Goal: Task Accomplishment & Management: Manage account settings

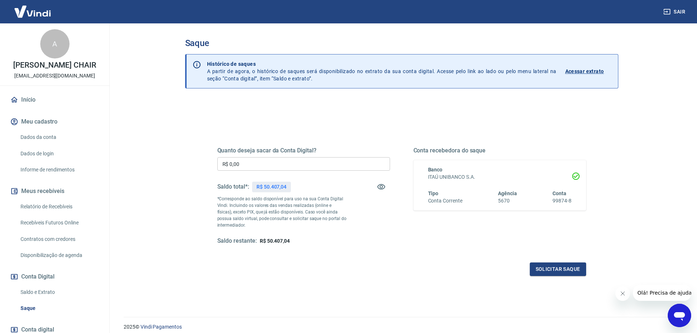
click at [263, 166] on input "R$ 0,00" at bounding box center [303, 164] width 173 height 14
click at [272, 186] on p "R$ 50.407,04" at bounding box center [271, 187] width 30 height 8
copy p "50.407,04"
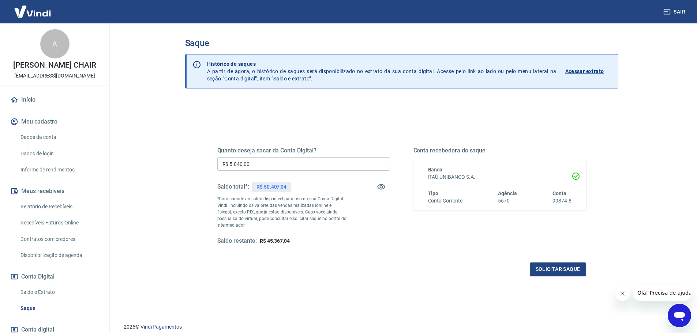
click at [238, 164] on input "R$ 5.040,00" at bounding box center [303, 164] width 173 height 14
paste input "0.407,04"
type input "R$ 50.407,04"
click at [558, 273] on button "Solicitar saque" at bounding box center [558, 270] width 56 height 14
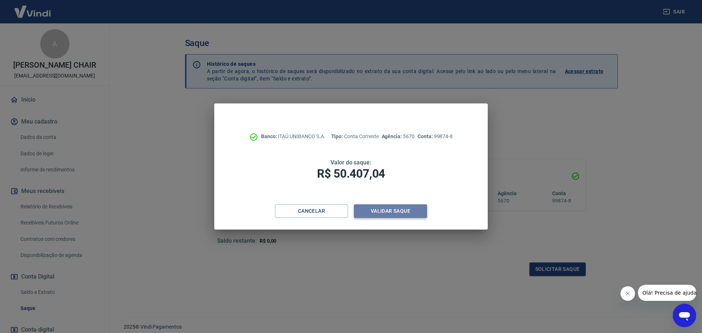
click at [384, 211] on button "Validar saque" at bounding box center [390, 212] width 73 height 14
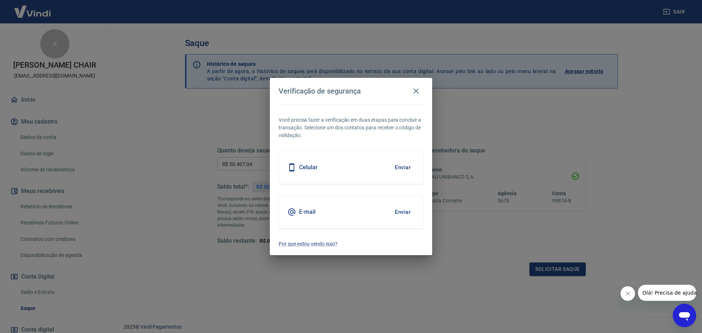
click at [406, 210] on button "Enviar" at bounding box center [403, 212] width 24 height 15
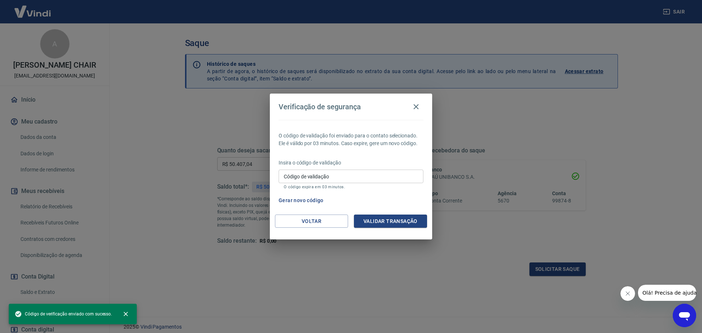
drag, startPoint x: 321, startPoint y: 172, endPoint x: 327, endPoint y: 182, distance: 12.0
click at [321, 172] on input "Código de validação" at bounding box center [351, 177] width 145 height 14
paste input "883891"
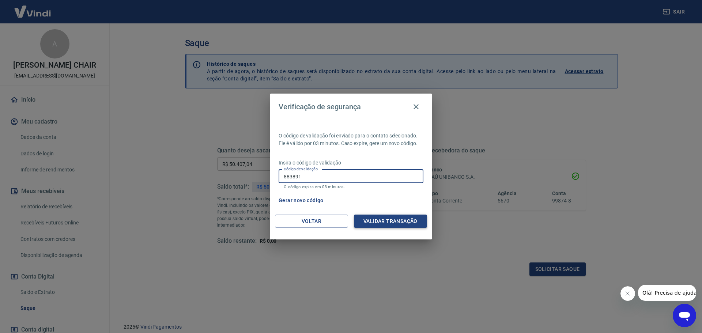
type input "883891"
click at [397, 228] on button "Validar transação" at bounding box center [390, 222] width 73 height 14
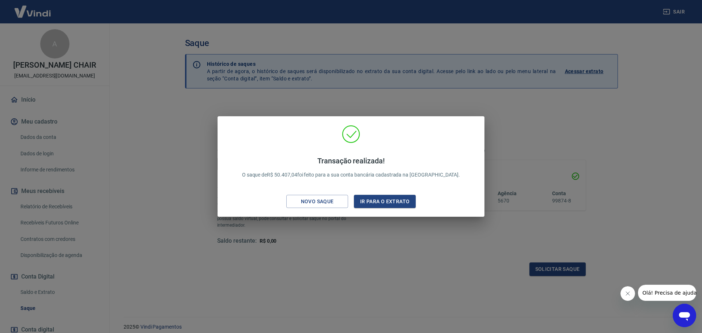
click at [171, 165] on div "Transação realizada! O saque de R$ 50.407,04 foi feito para a sua conta bancári…" at bounding box center [351, 166] width 702 height 333
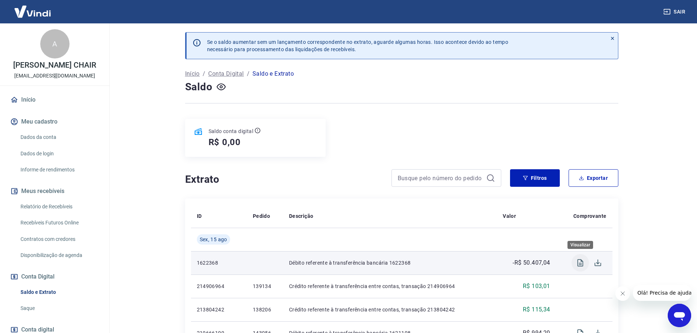
click at [580, 266] on icon "Visualizar" at bounding box center [580, 262] width 6 height 7
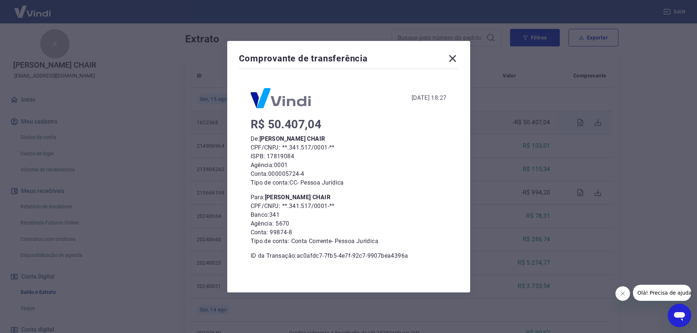
scroll to position [146, 0]
click at [504, 158] on div "Comprovante de transferência 15 de Agosto de 2025, 18:27 R$ 50.407,04 De: ARIAN…" at bounding box center [348, 166] width 697 height 333
click at [456, 57] on icon at bounding box center [453, 59] width 12 height 12
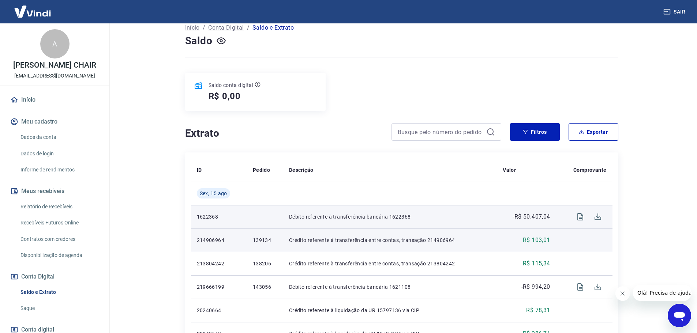
scroll to position [37, 0]
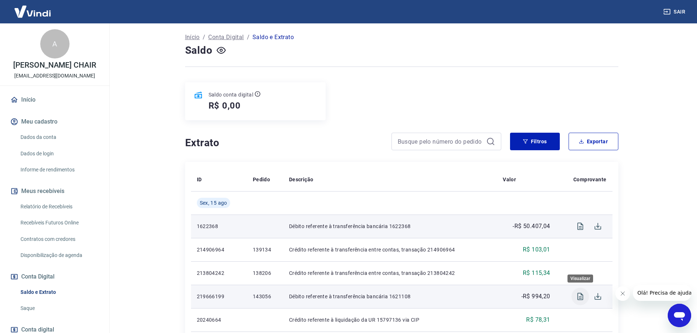
click at [579, 297] on icon "Visualizar" at bounding box center [580, 296] width 6 height 7
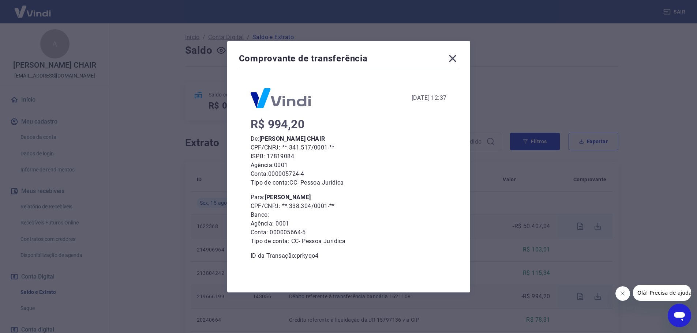
click at [548, 277] on div "Comprovante de transferência 15 de Agosto de 2025, 12:37 R$ 994,20 De: ARIANE L…" at bounding box center [348, 166] width 697 height 333
click at [454, 61] on icon at bounding box center [453, 59] width 12 height 12
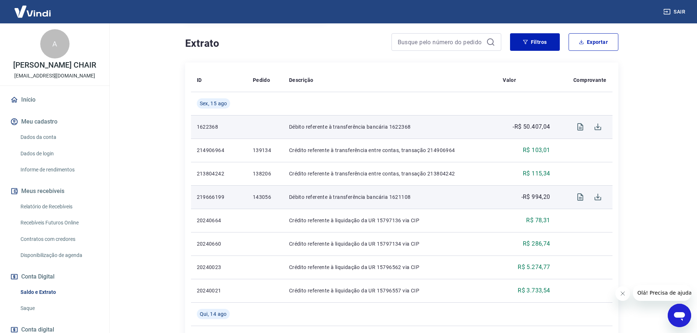
scroll to position [146, 0]
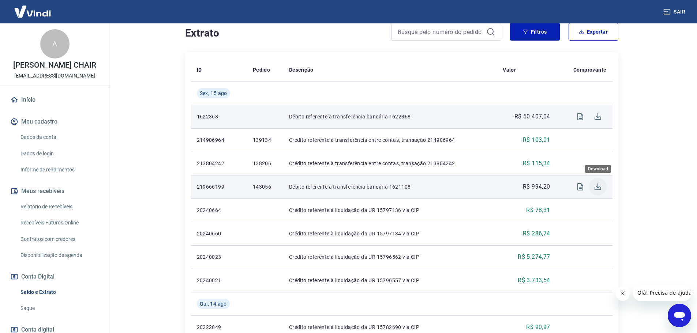
click at [599, 185] on icon "Download" at bounding box center [597, 187] width 9 height 9
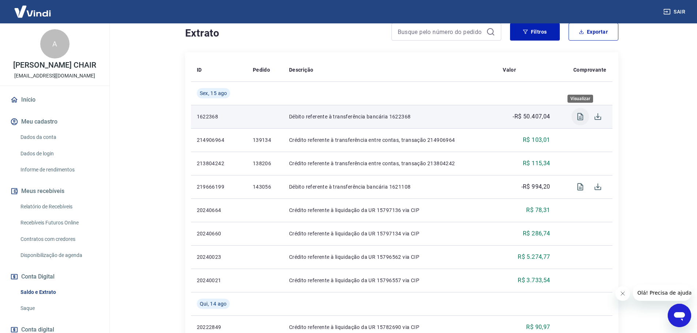
click at [581, 120] on icon "Visualizar" at bounding box center [580, 116] width 6 height 7
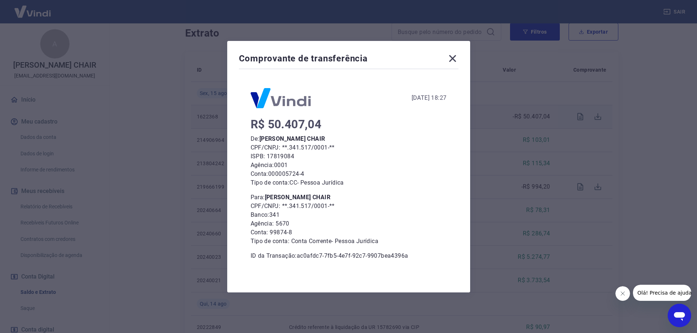
click at [453, 60] on icon at bounding box center [452, 58] width 7 height 7
